Goal: Use online tool/utility: Utilize a website feature to perform a specific function

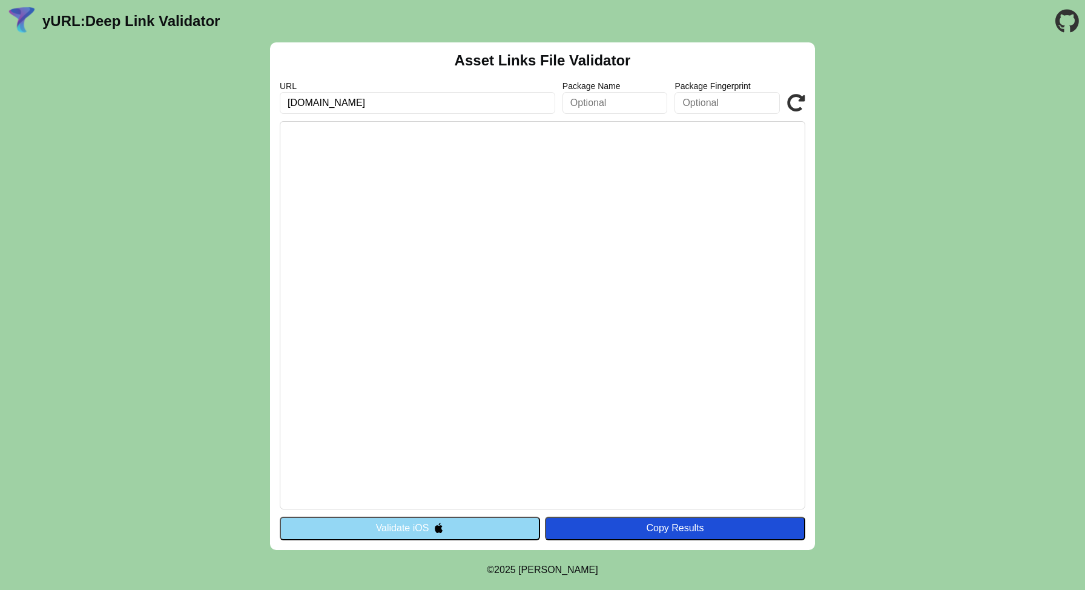
type input "[DOMAIN_NAME]"
click button "Validate" at bounding box center [0, 0] width 0 height 0
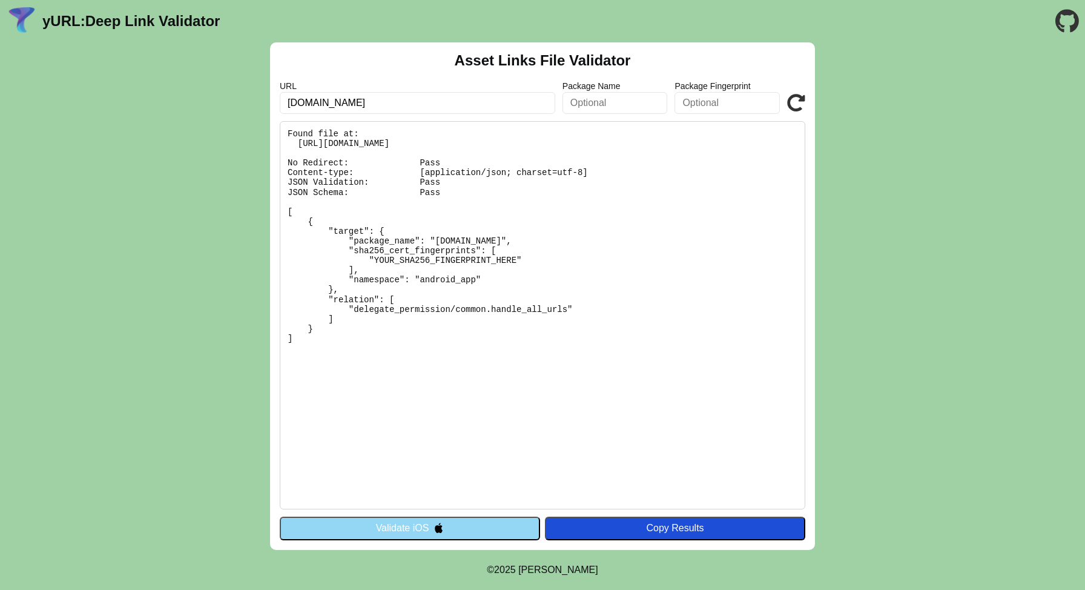
click at [467, 525] on button "Validate iOS" at bounding box center [410, 527] width 260 height 23
